Goal: Task Accomplishment & Management: Use online tool/utility

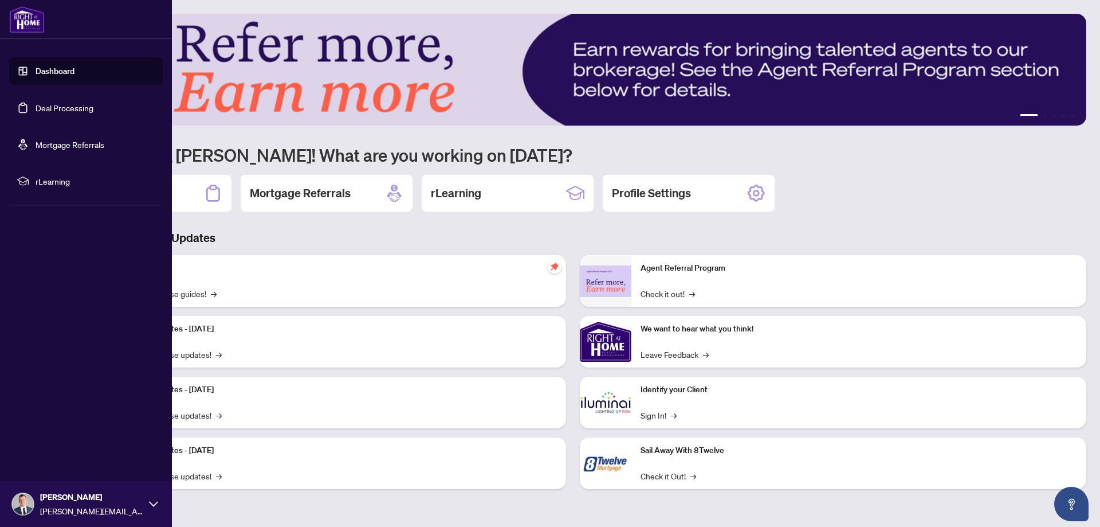
click at [69, 113] on link "Deal Processing" at bounding box center [65, 108] width 58 height 10
